Goal: Task Accomplishment & Management: Manage account settings

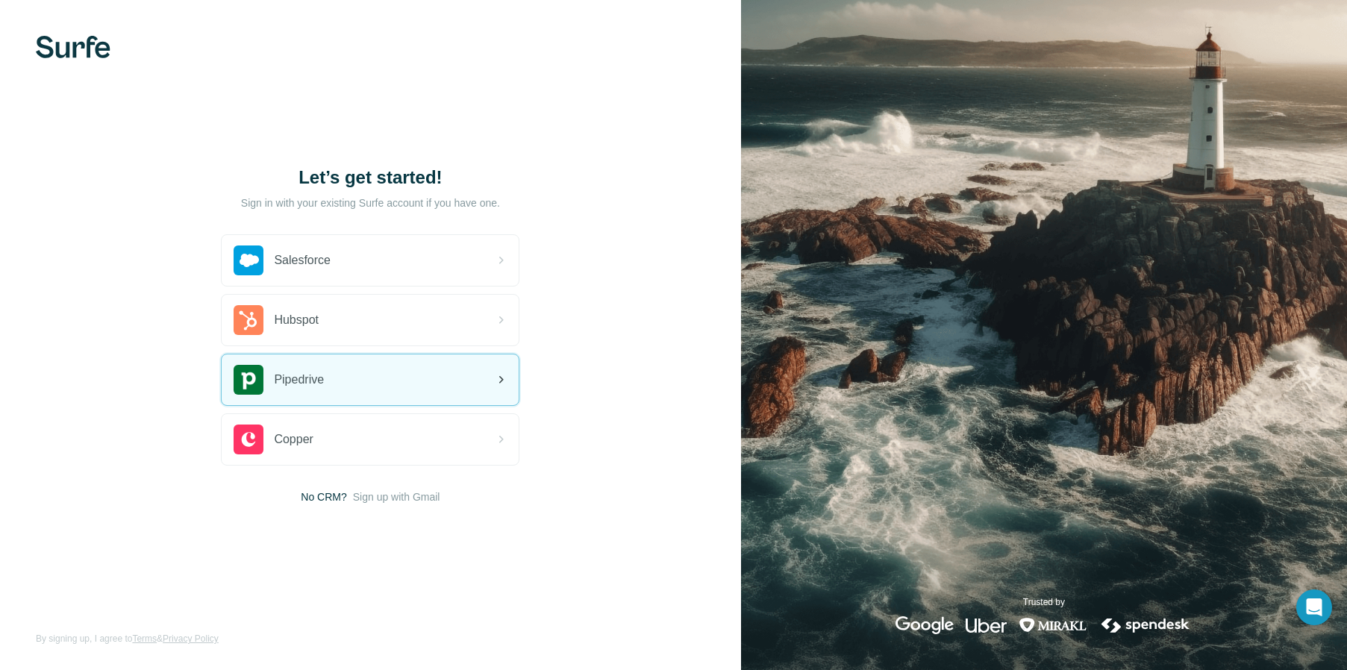
click at [402, 382] on div "Pipedrive" at bounding box center [370, 380] width 297 height 51
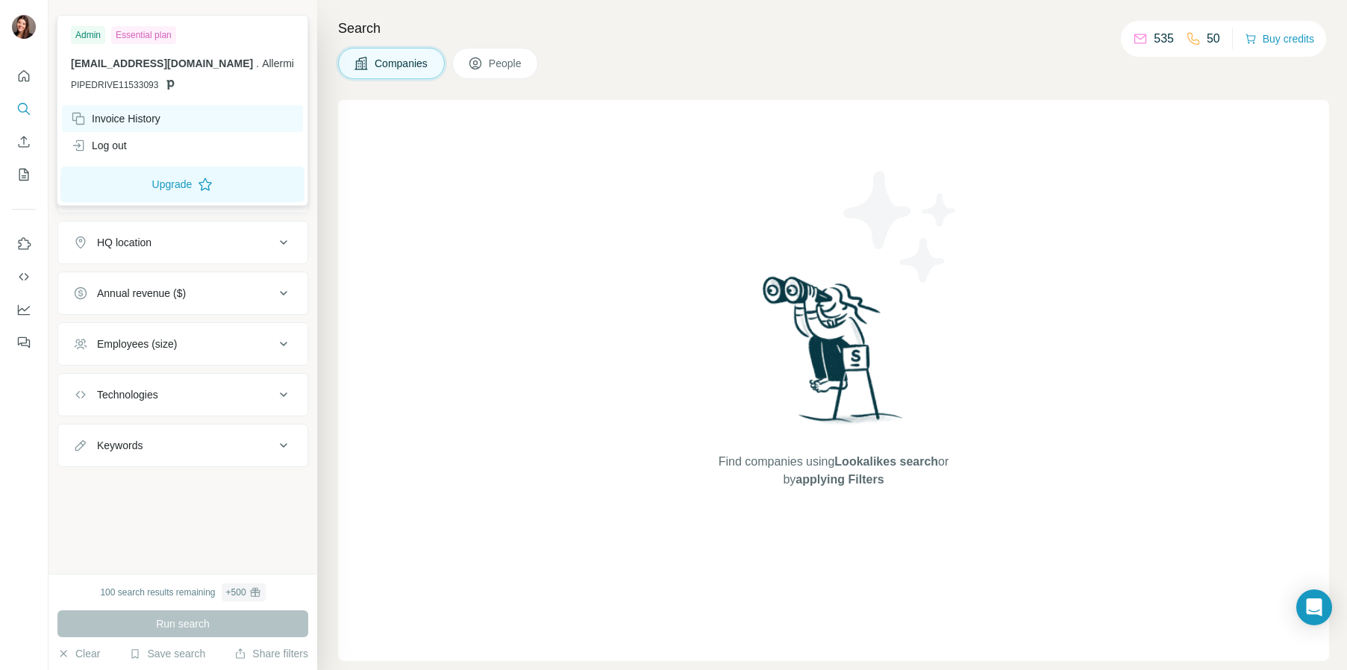
click at [109, 108] on div "Invoice History" at bounding box center [182, 118] width 241 height 27
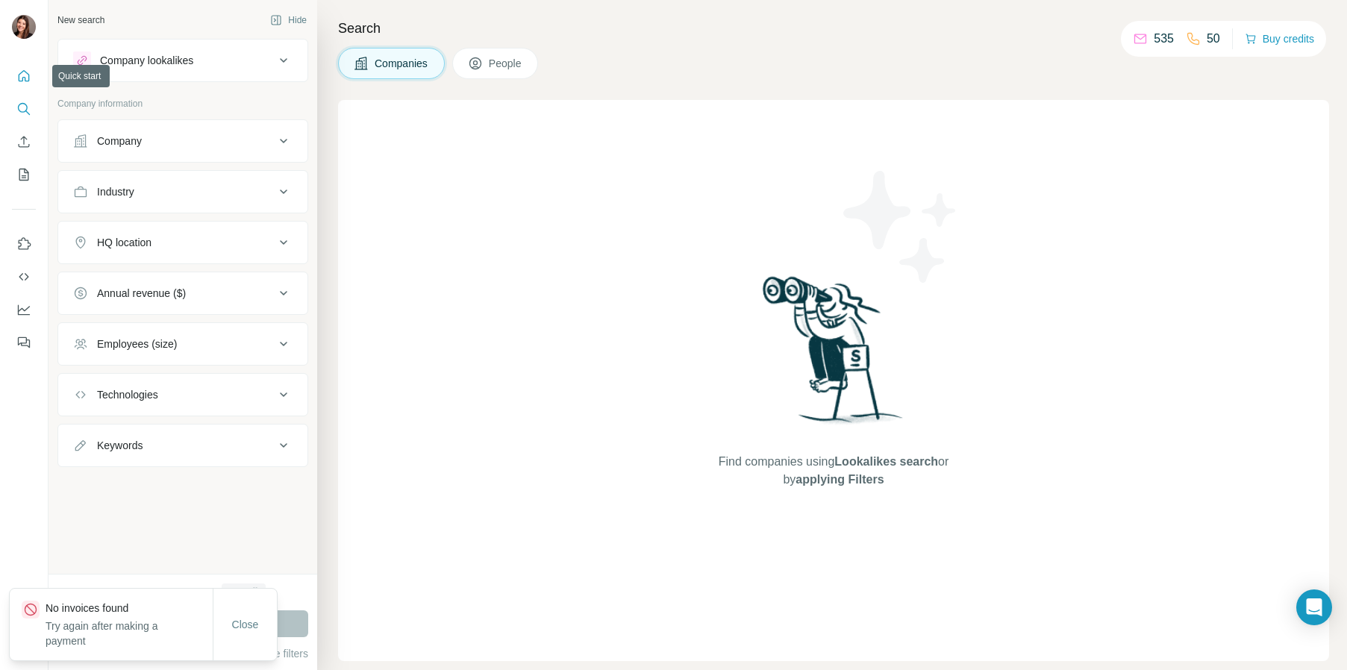
click at [25, 69] on icon "Quick start" at bounding box center [23, 76] width 15 height 15
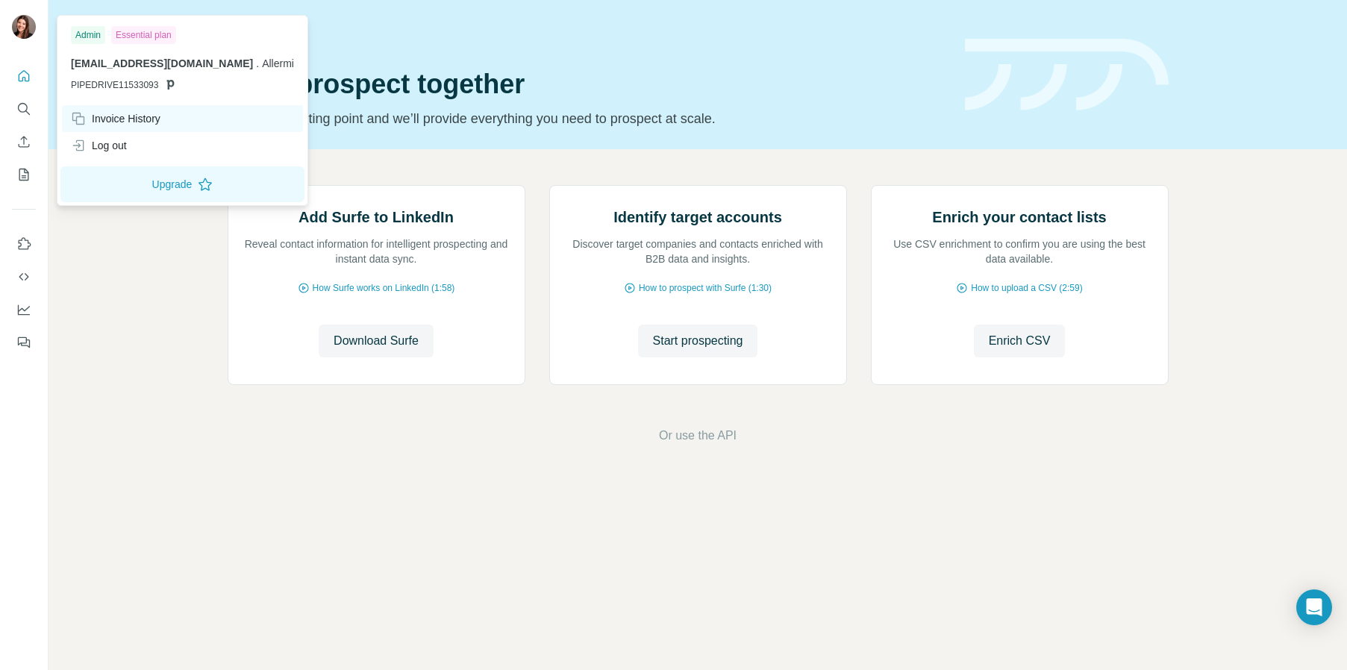
click at [137, 121] on div "Invoice History" at bounding box center [116, 118] width 90 height 15
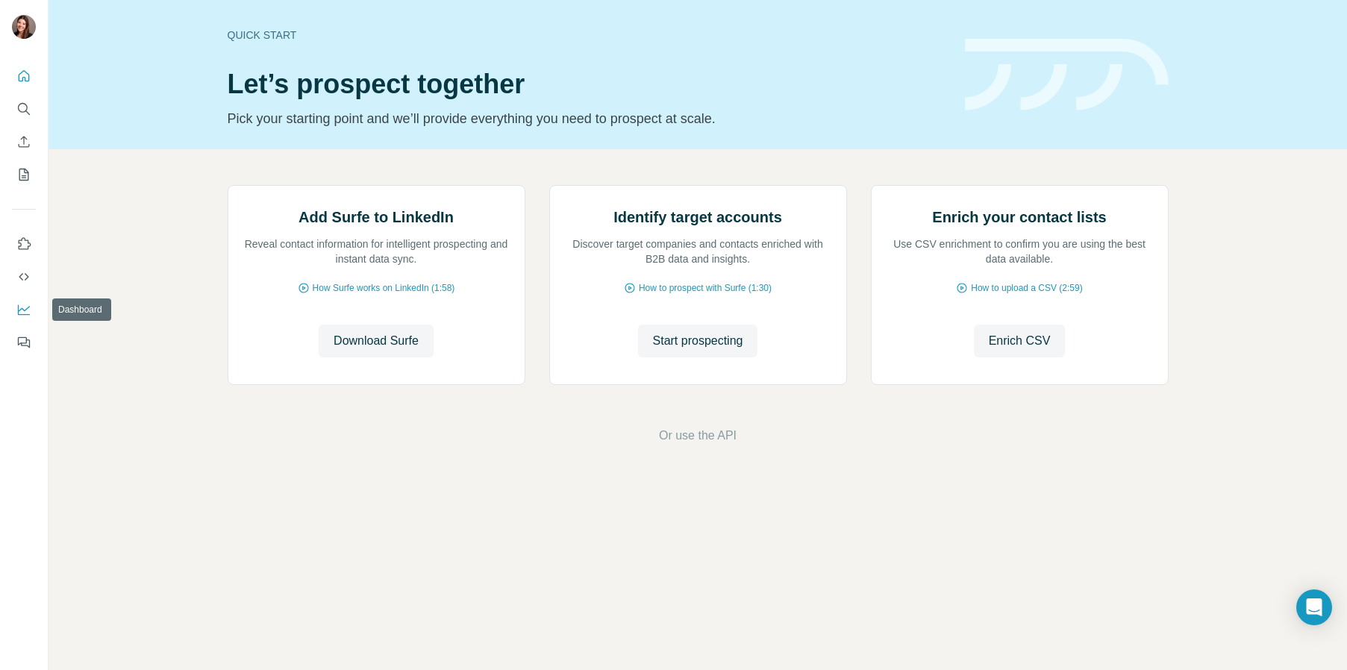
click at [19, 303] on icon "Dashboard" at bounding box center [23, 309] width 15 height 15
